Goal: Task Accomplishment & Management: Use online tool/utility

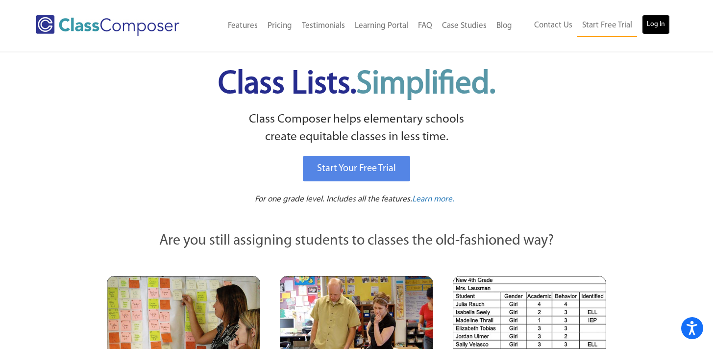
click at [657, 24] on link "Log In" at bounding box center [656, 25] width 28 height 20
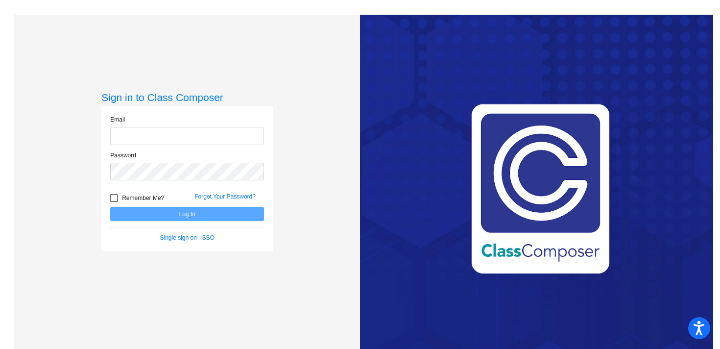
type input "[EMAIL_ADDRESS][DOMAIN_NAME]"
click at [232, 217] on button "Log In" at bounding box center [187, 214] width 154 height 14
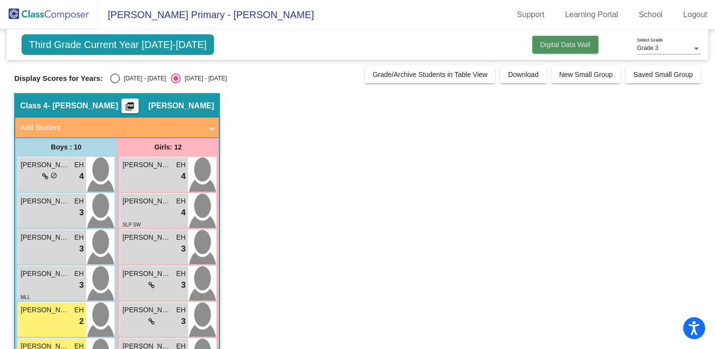
click at [590, 41] on button "Digital Data Wall" at bounding box center [565, 45] width 66 height 18
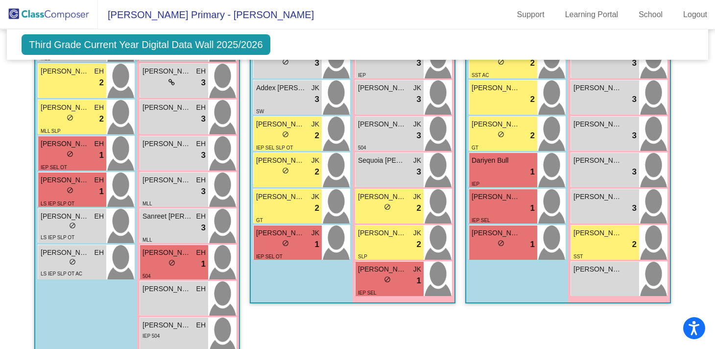
scroll to position [925, 0]
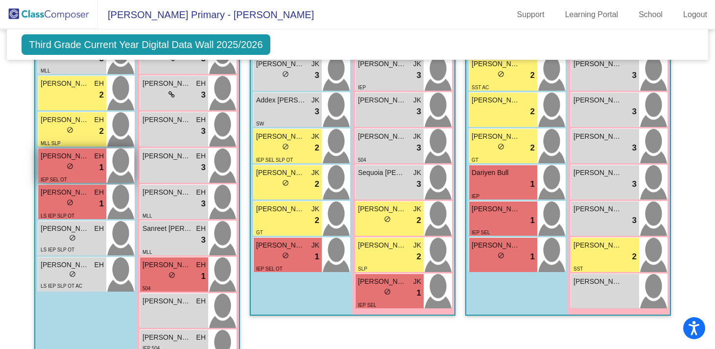
click at [72, 154] on span "[PERSON_NAME]" at bounding box center [65, 156] width 49 height 10
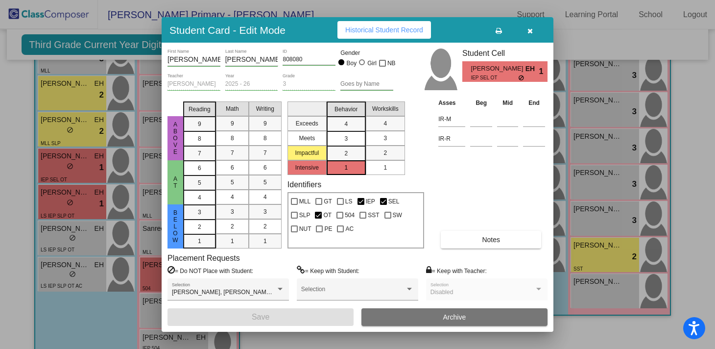
click at [386, 27] on span "Historical Student Record" at bounding box center [384, 30] width 78 height 8
